Goal: Go to known website: Access a specific website the user already knows

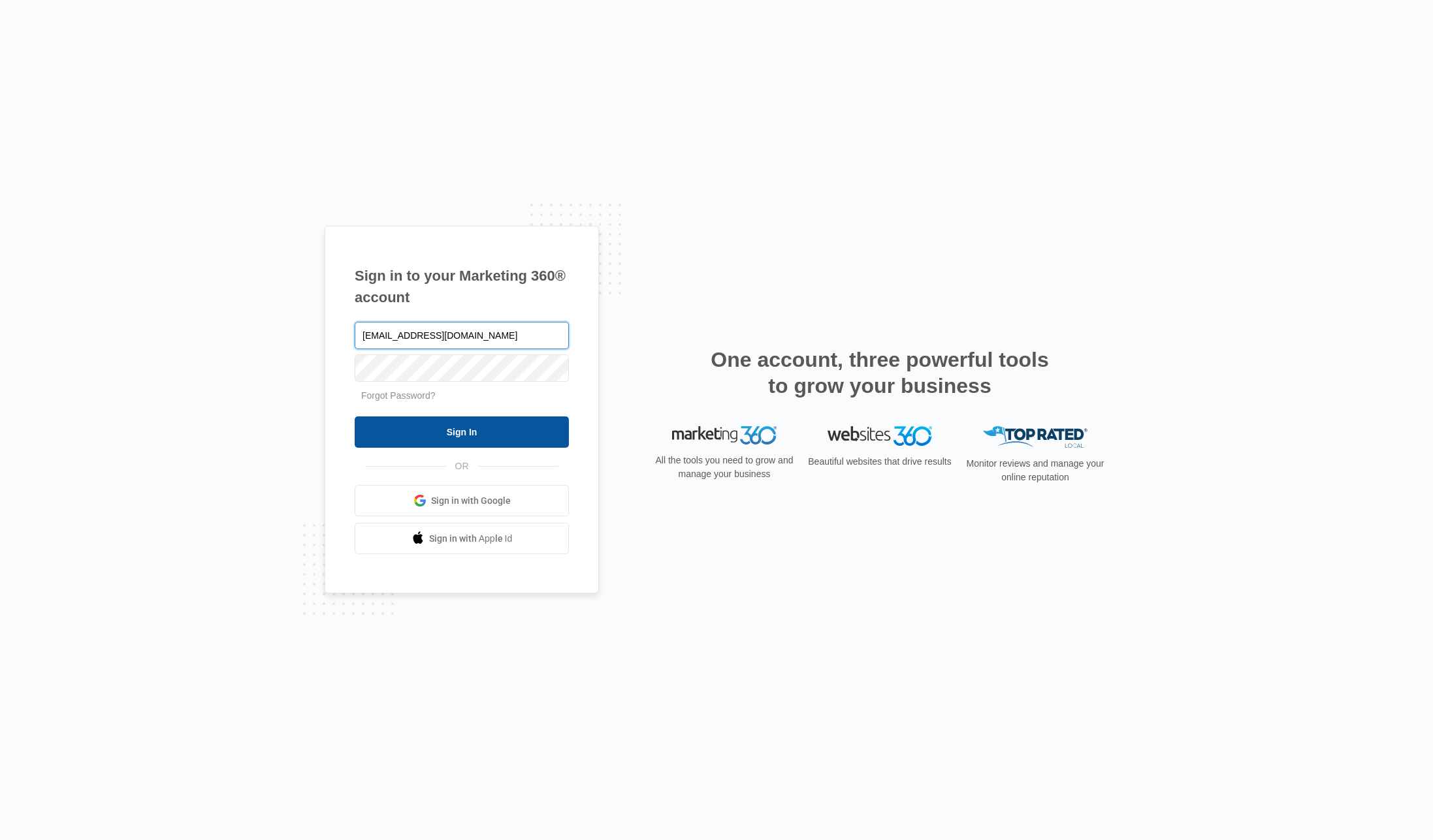
type input "[EMAIL_ADDRESS][DOMAIN_NAME]"
click at [466, 432] on input "Sign In" at bounding box center [461, 431] width 214 height 31
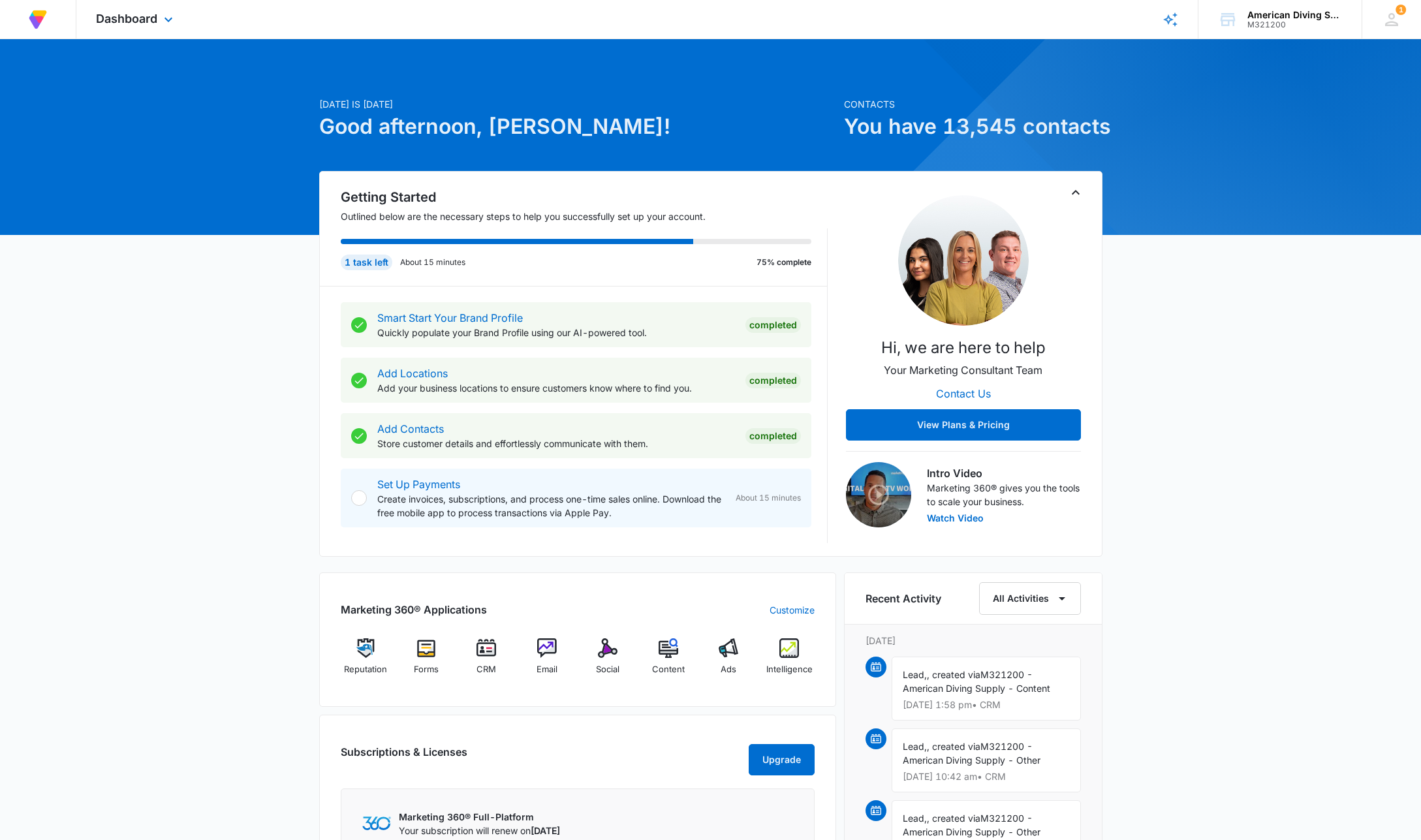
click at [159, 17] on div "Dashboard Apps Reputation Forms CRM Email Social Content Ads Intelligence Files…" at bounding box center [136, 19] width 119 height 39
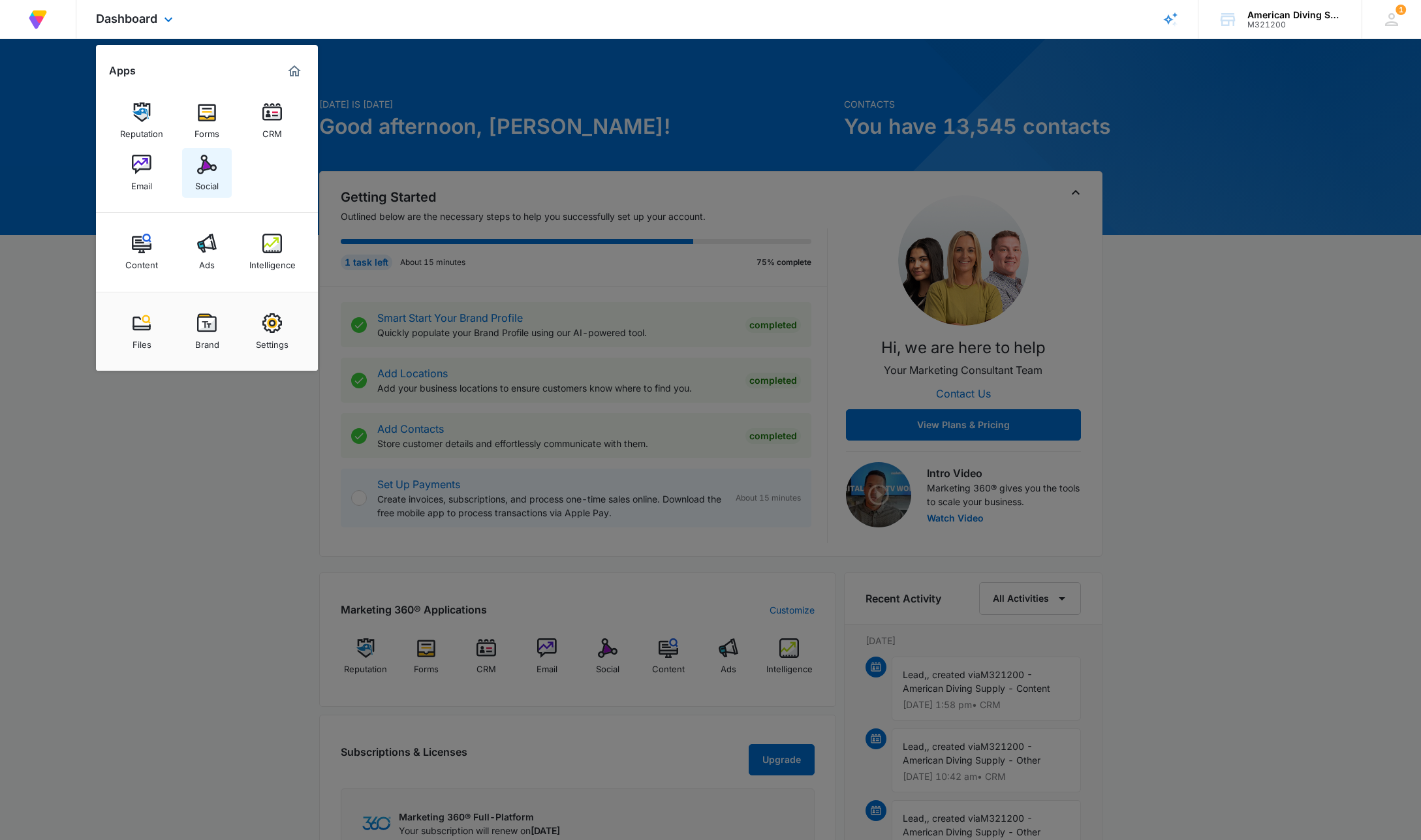
click at [210, 180] on div "Social" at bounding box center [207, 182] width 23 height 17
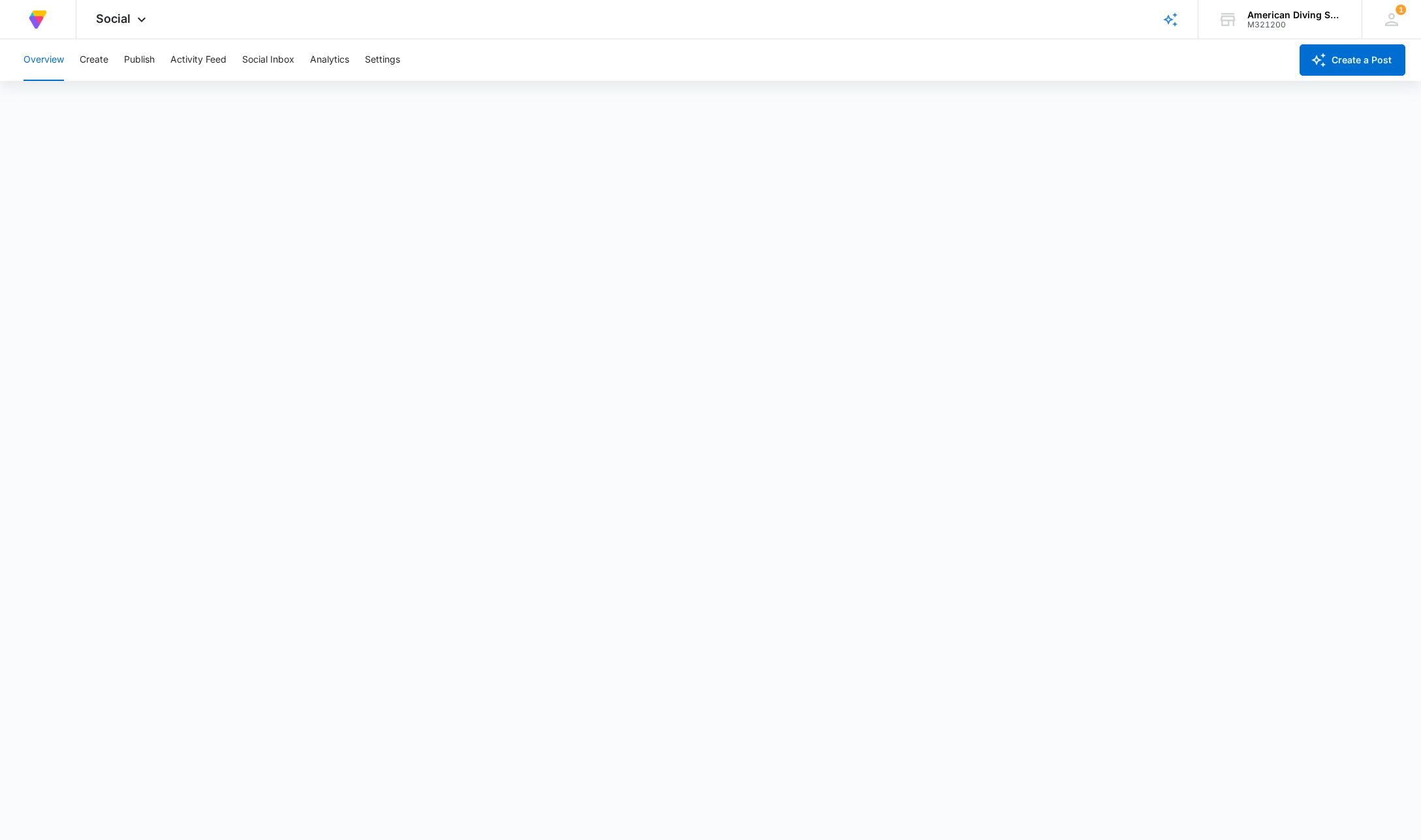
scroll to position [3, 0]
